Goal: Task Accomplishment & Management: Contribute content

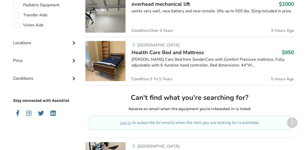
scroll to position [202, 0]
click at [74, 41] on icon at bounding box center [73, 42] width 5 height 4
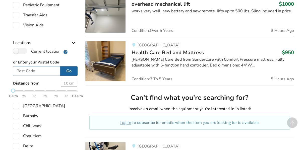
click at [29, 71] on input "text" at bounding box center [37, 71] width 48 height 10
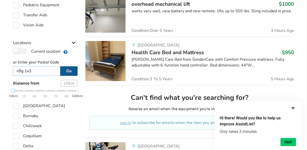
type input "v9g 1x3"
click at [70, 71] on button "Go" at bounding box center [68, 71] width 17 height 10
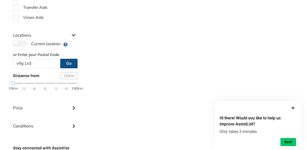
scroll to position [213, 0]
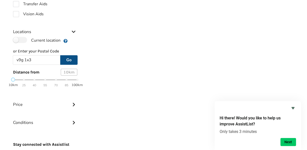
click at [38, 80] on div "10km 25 40 55 70 85 100km" at bounding box center [45, 82] width 64 height 9
click at [77, 80] on div "10km 25 40 55 70 85 100km" at bounding box center [45, 82] width 64 height 9
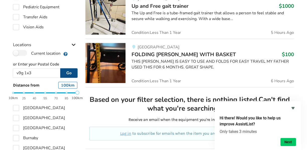
scroll to position [200, 0]
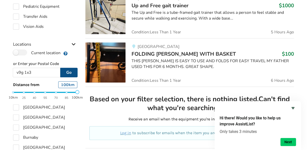
click at [45, 92] on div "10km 25 40 55 70 85 100km" at bounding box center [45, 95] width 64 height 9
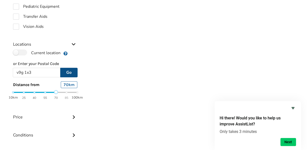
click at [56, 92] on div "10km 25 40 55 70 85 100km" at bounding box center [45, 95] width 64 height 9
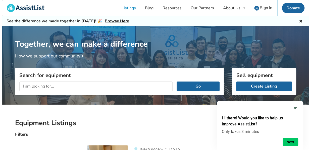
scroll to position [0, 0]
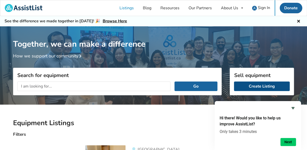
click at [255, 84] on link "Create Listing" at bounding box center [262, 87] width 56 height 10
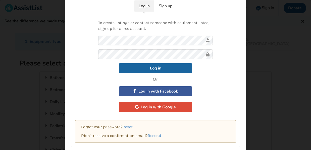
scroll to position [33, 0]
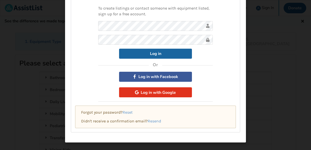
click at [156, 91] on button "Log in with Google" at bounding box center [155, 92] width 73 height 10
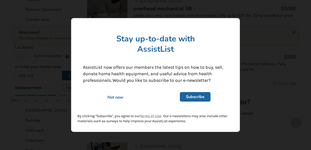
click at [114, 98] on div "Not now" at bounding box center [115, 98] width 72 height 6
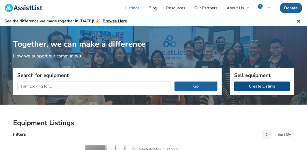
click at [267, 85] on link "Create Listing" at bounding box center [262, 87] width 56 height 10
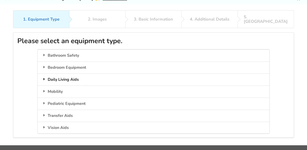
scroll to position [32, 0]
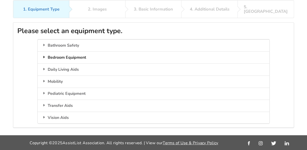
click at [59, 53] on div "Bedroom Equipment" at bounding box center [154, 58] width 232 height 12
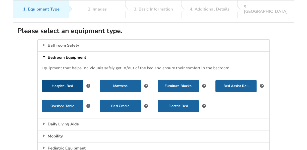
click at [58, 80] on button "Hospital Bed" at bounding box center [62, 86] width 41 height 12
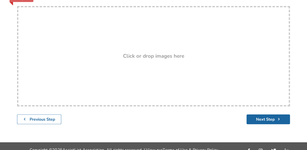
scroll to position [105, 0]
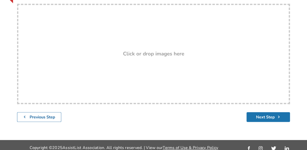
click at [278, 112] on button "Next Step" at bounding box center [268, 117] width 43 height 10
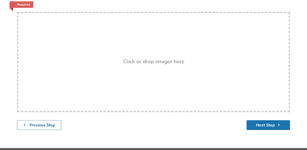
scroll to position [123, 0]
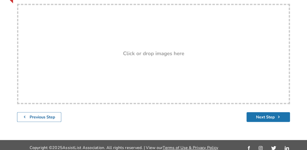
click at [270, 114] on button "Next Step" at bounding box center [268, 117] width 43 height 10
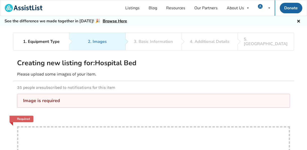
click at [112, 21] on link "Browse Here" at bounding box center [115, 21] width 24 height 6
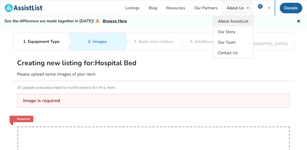
click at [234, 19] on span "About AssistList" at bounding box center [233, 22] width 31 height 6
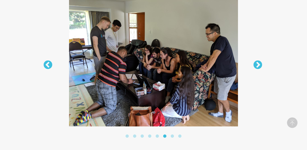
scroll to position [863, 0]
